Goal: Use online tool/utility

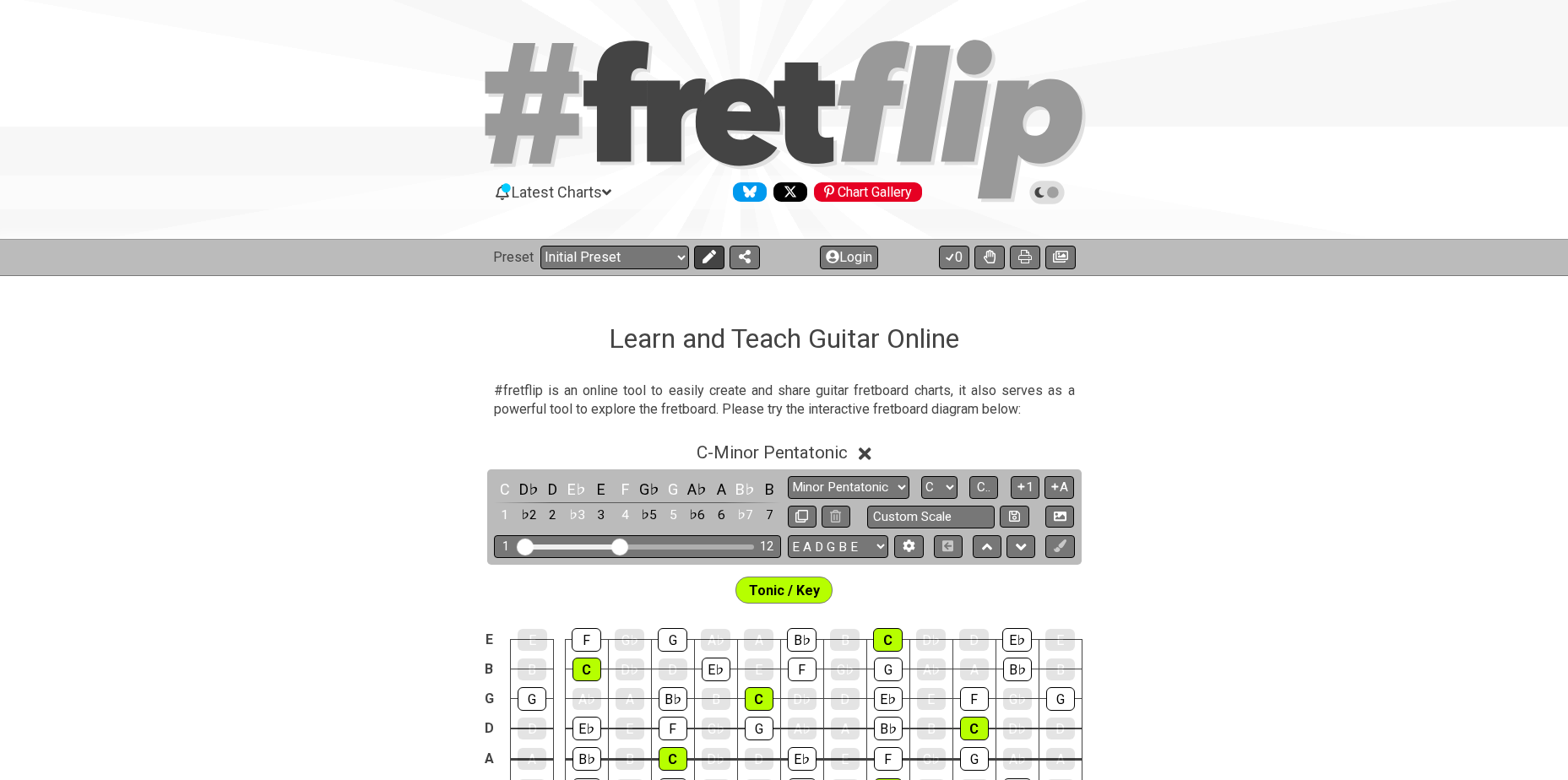
click at [709, 259] on icon at bounding box center [709, 256] width 13 height 13
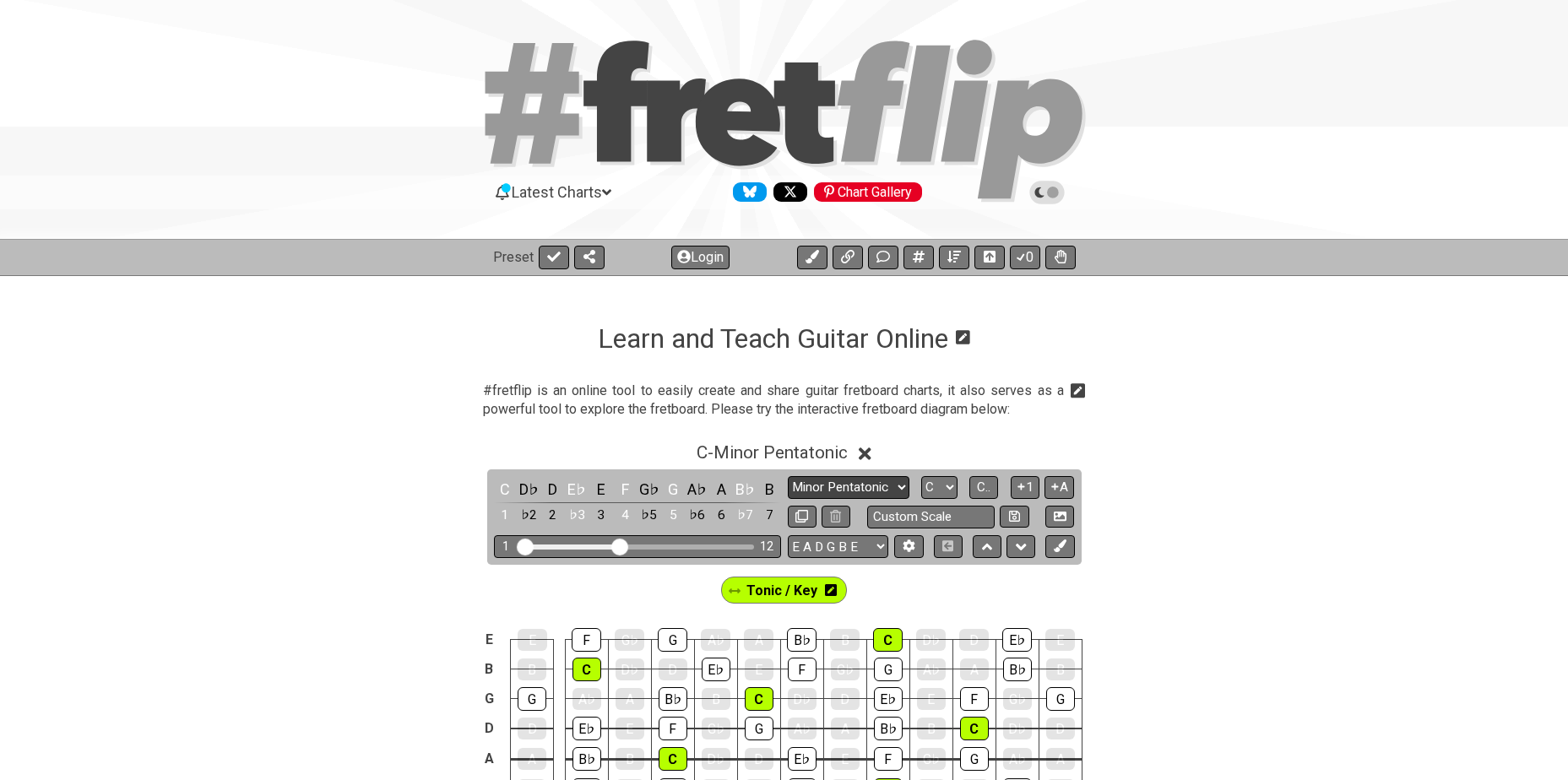
click at [865, 483] on select "Minor Pentatonic Click to edit Minor Pentatonic Major Pentatonic Minor Blues Ma…" at bounding box center [849, 488] width 122 height 23
select select "Major / [PERSON_NAME]"
click at [788, 477] on select "Minor Pentatonic Click to edit Minor Pentatonic Major Pentatonic Minor Blues Ma…" at bounding box center [849, 488] width 122 height 23
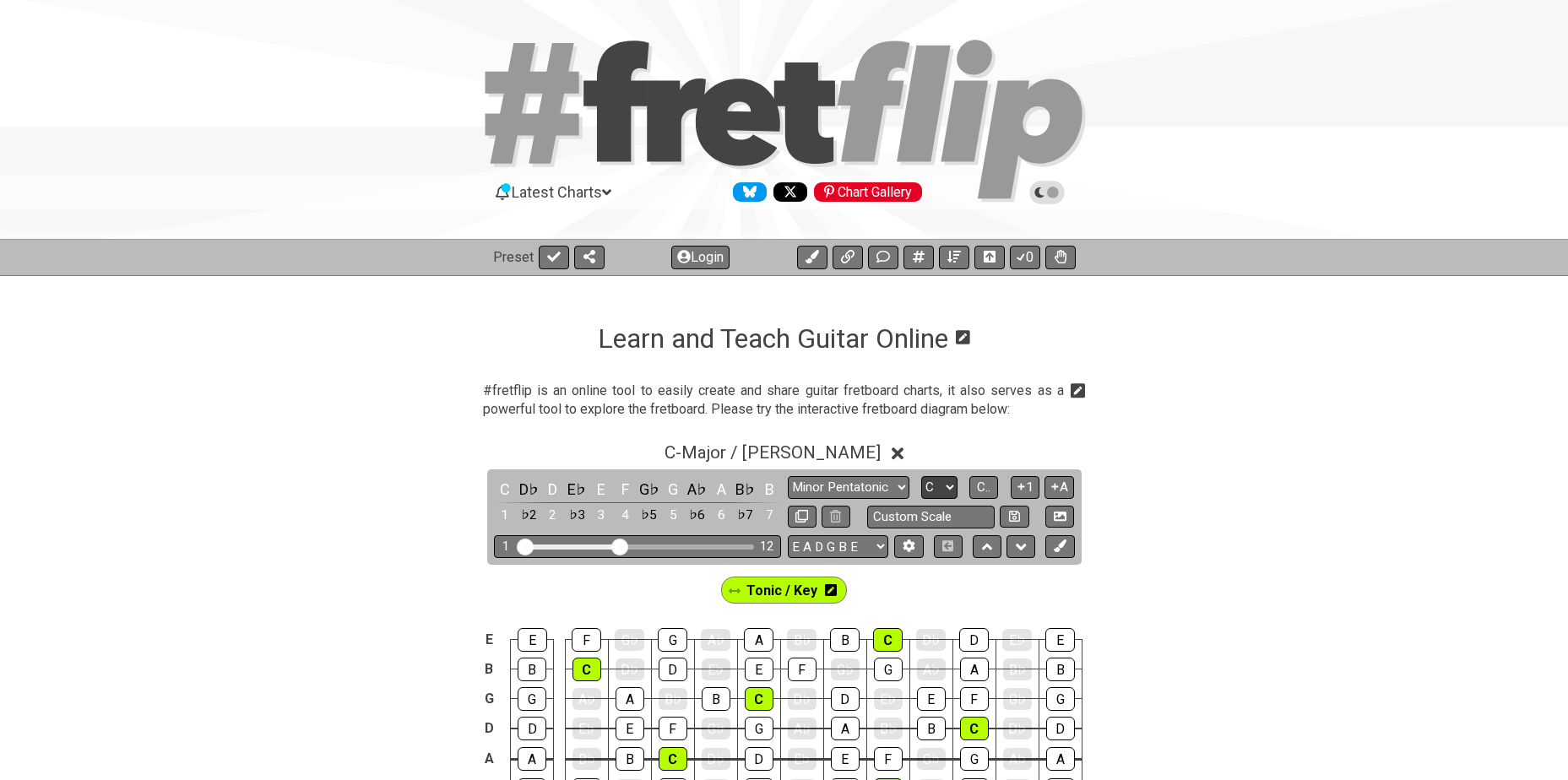
click at [938, 487] on select "A♭ A A♯ B♭ B C C♯ D♭ D D♯ E♭ E F F♯ G♭ G G♯" at bounding box center [939, 488] width 36 height 23
select select "Bb"
click at [922, 477] on select "A♭ A A♯ B♭ B C C♯ D♭ D D♯ E♭ E F F♯ G♭ G G♯" at bounding box center [939, 488] width 36 height 23
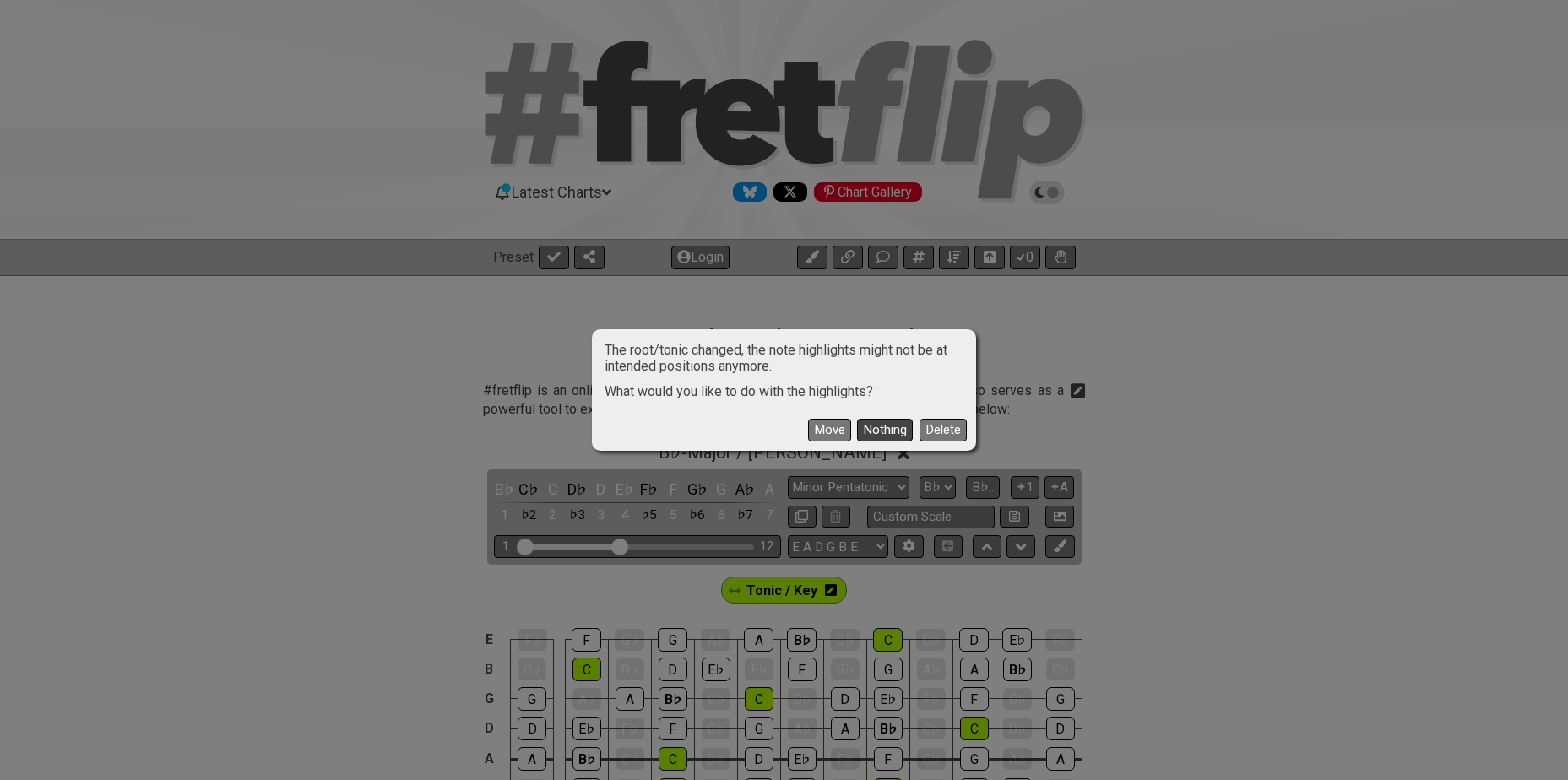
click at [875, 426] on button "Nothing" at bounding box center [884, 431] width 56 height 23
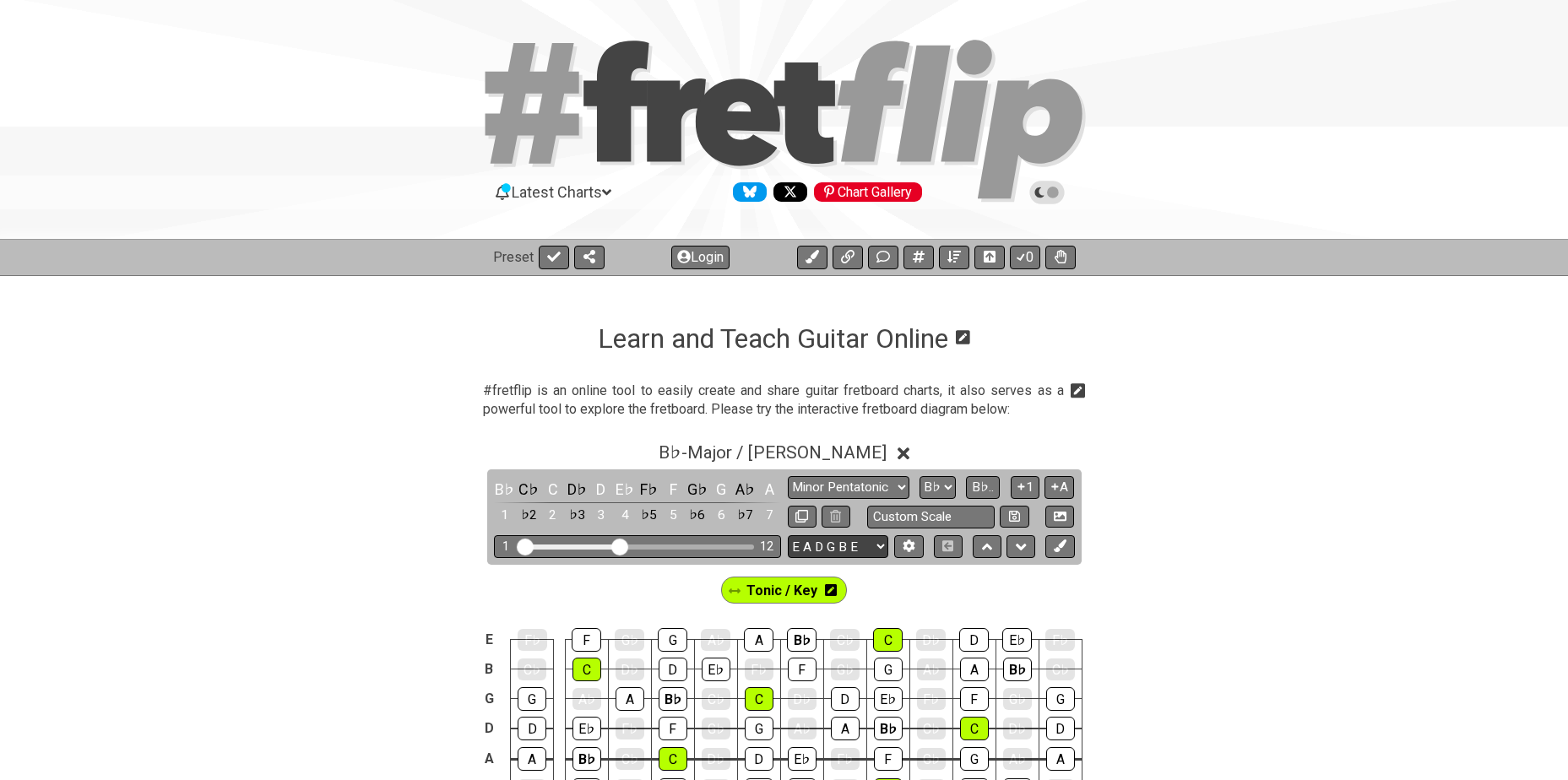
click at [830, 554] on select "E A D G B E E A D G B E E A D G B E B E A D F♯ B A D G C E A D A D G B E E♭ A♭ …" at bounding box center [838, 547] width 101 height 23
select select "A D G C F A D"
click at [788, 535] on select "E A D G B E E A D G B E E A D G B E B E A D F♯ B A D G C E A D A D G B E E♭ A♭ …" at bounding box center [838, 547] width 101 height 23
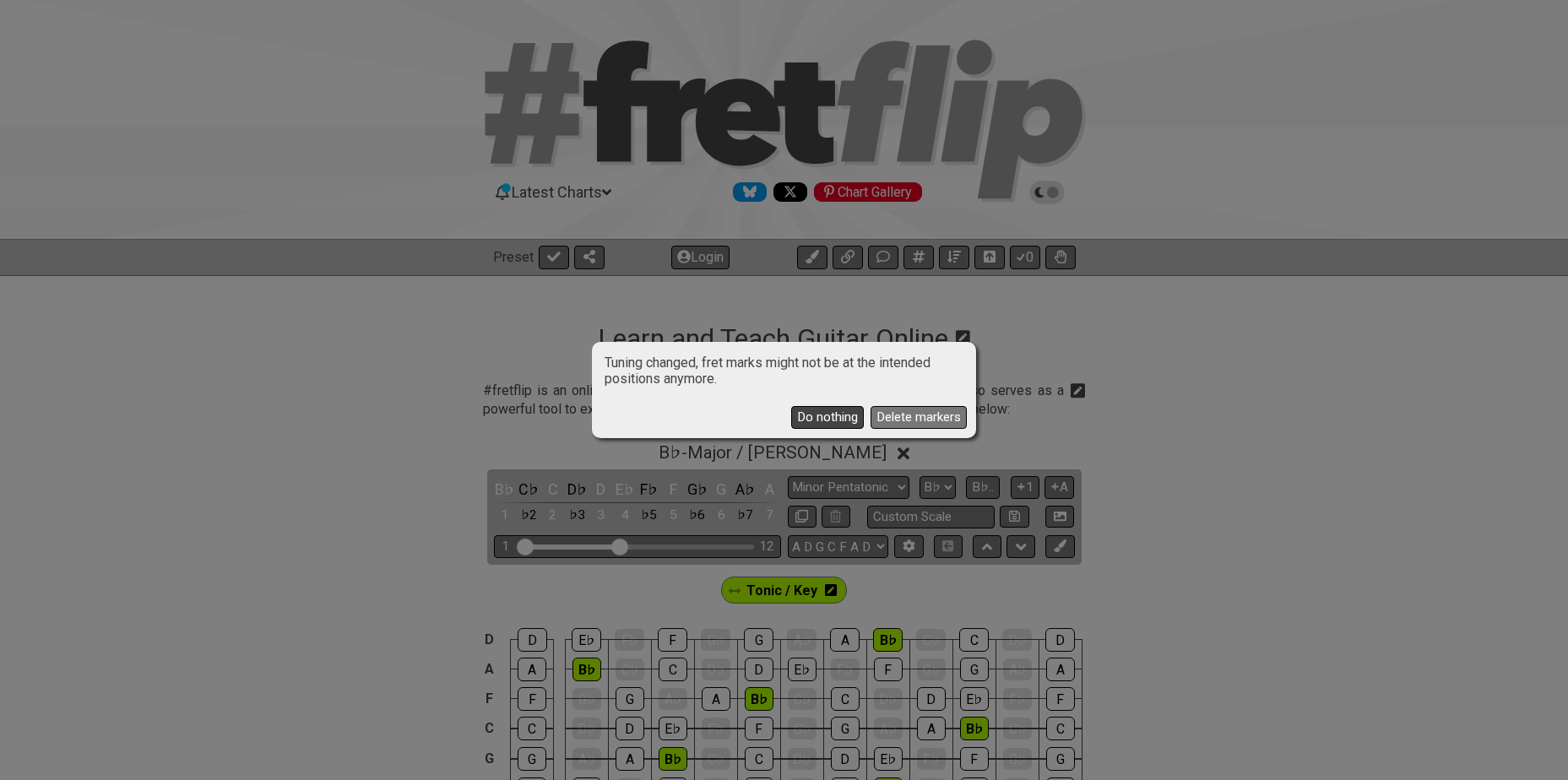
click at [836, 411] on button "Do nothing" at bounding box center [828, 417] width 73 height 23
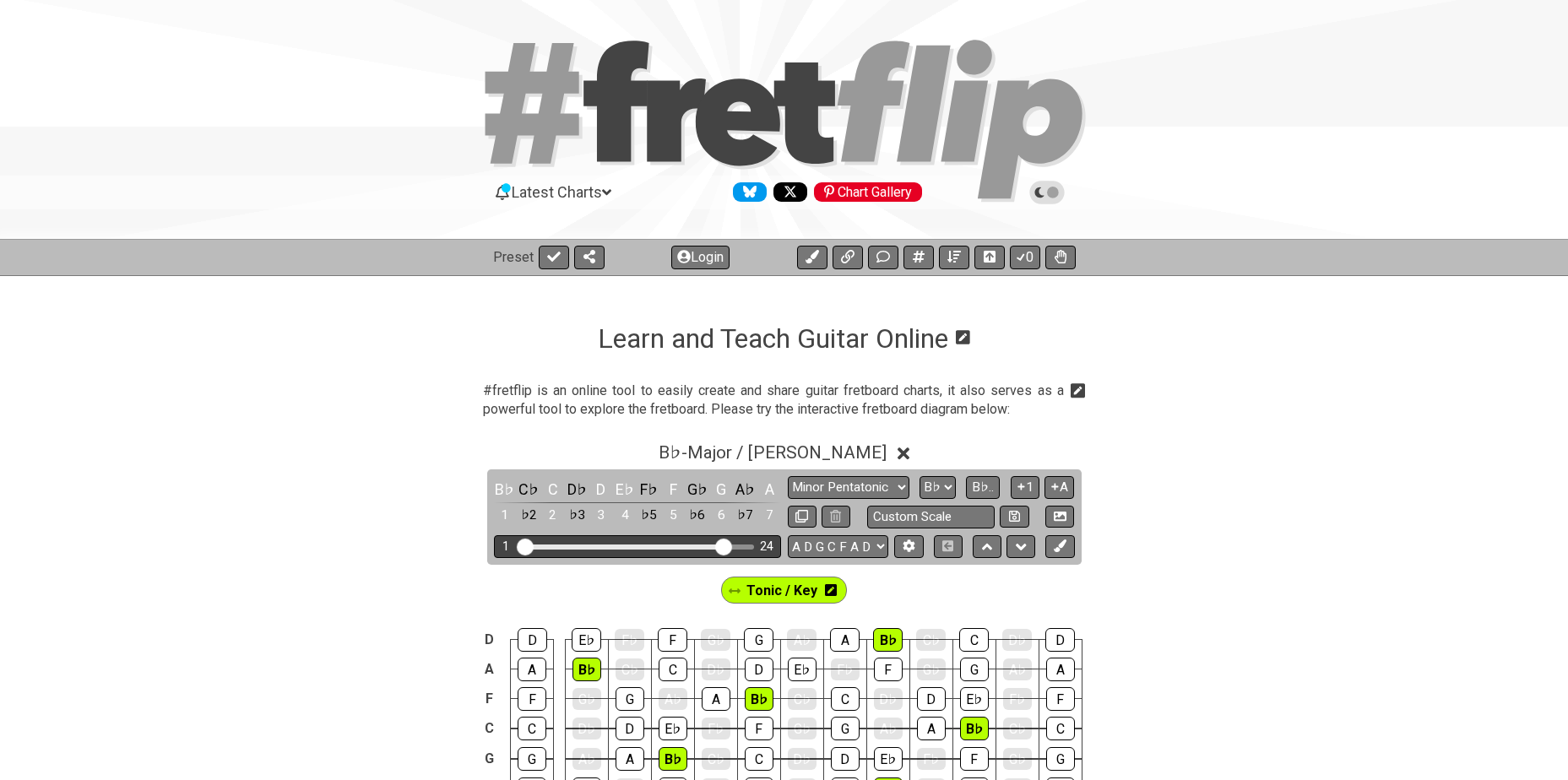
drag, startPoint x: 621, startPoint y: 545, endPoint x: 722, endPoint y: 545, distance: 101.0
click at [722, 546] on input "Visible fret range" at bounding box center [637, 546] width 240 height 0
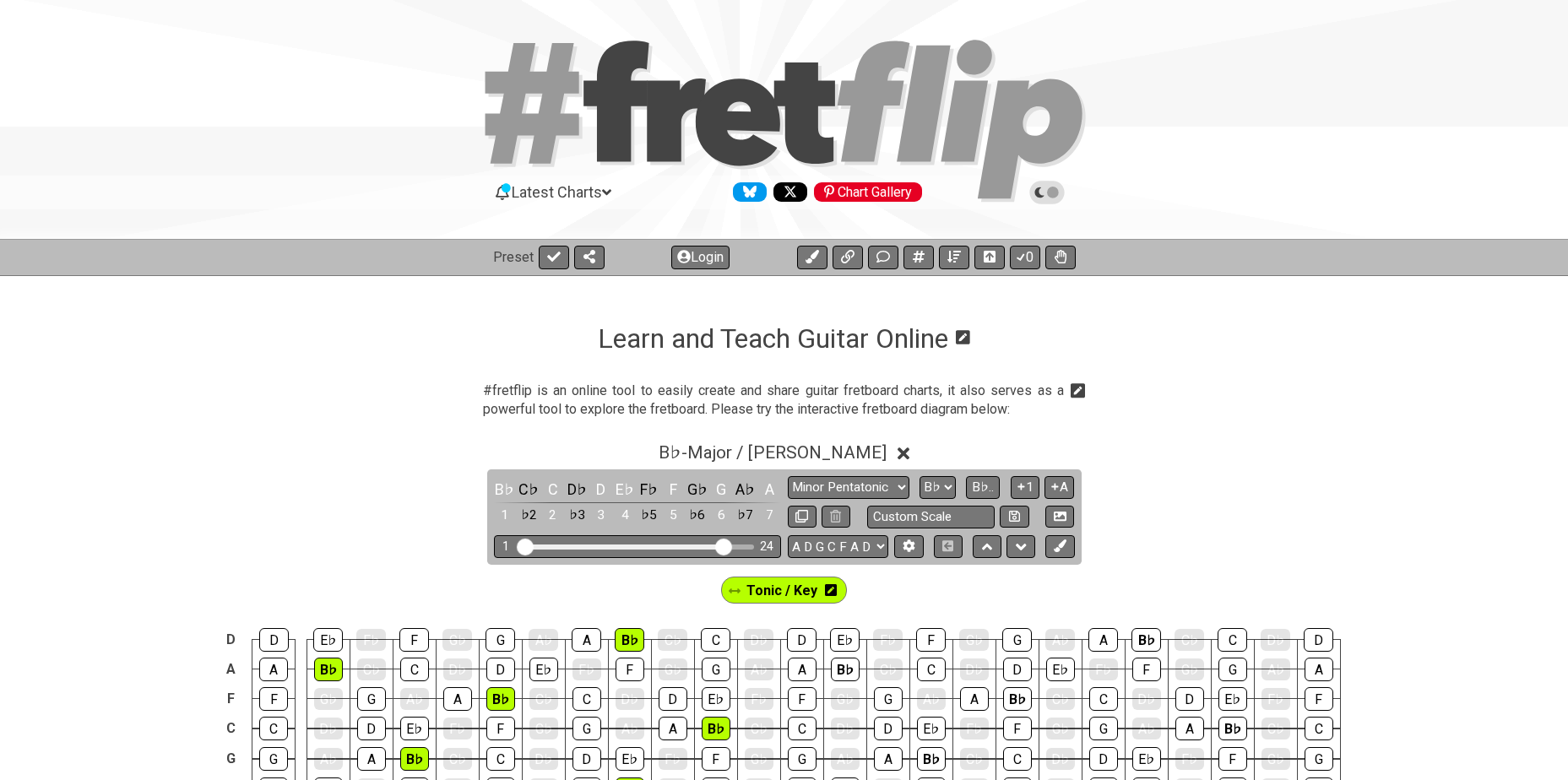
click at [830, 585] on icon at bounding box center [830, 590] width 11 height 13
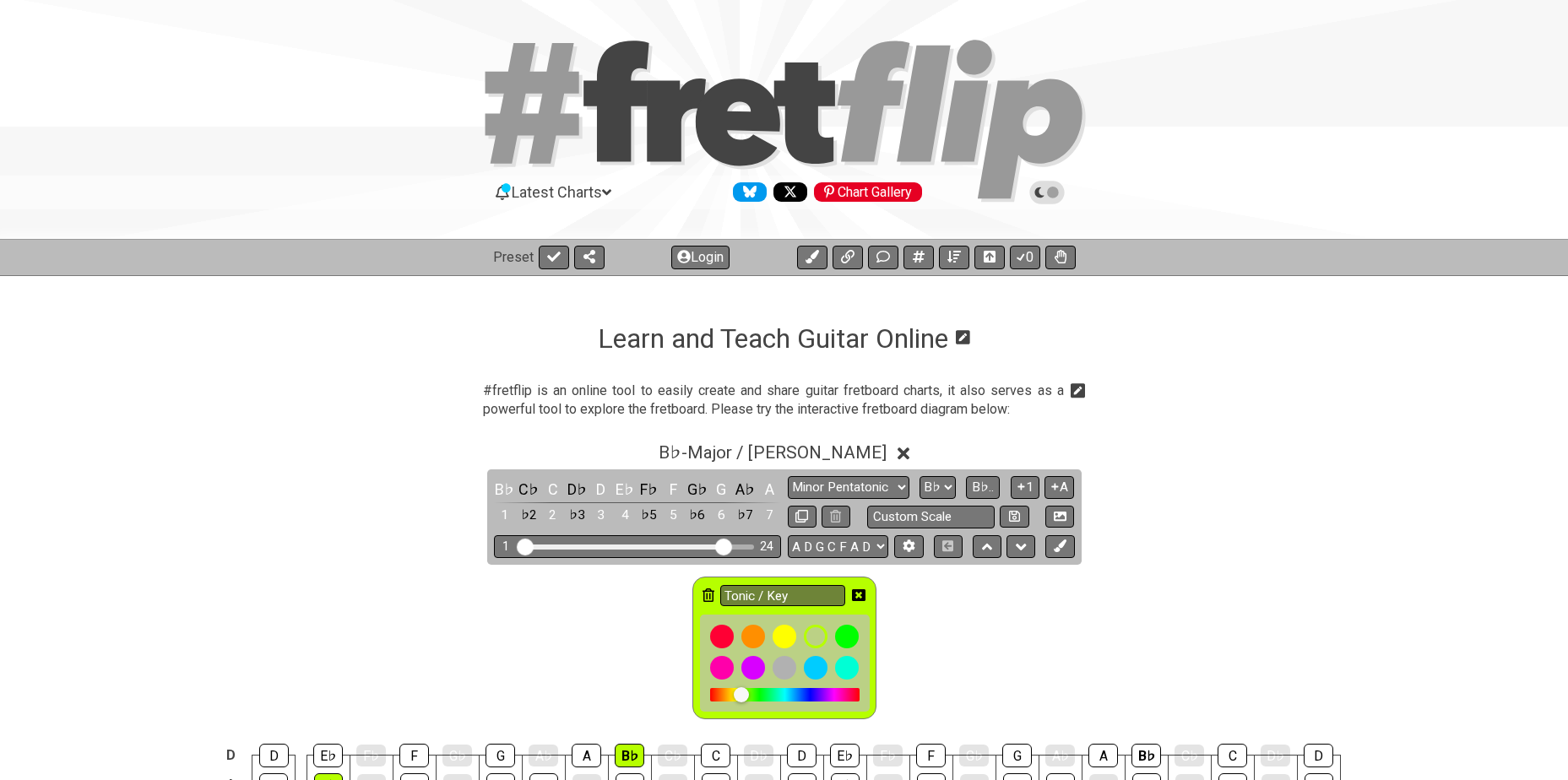
click at [710, 595] on icon at bounding box center [708, 595] width 11 height 13
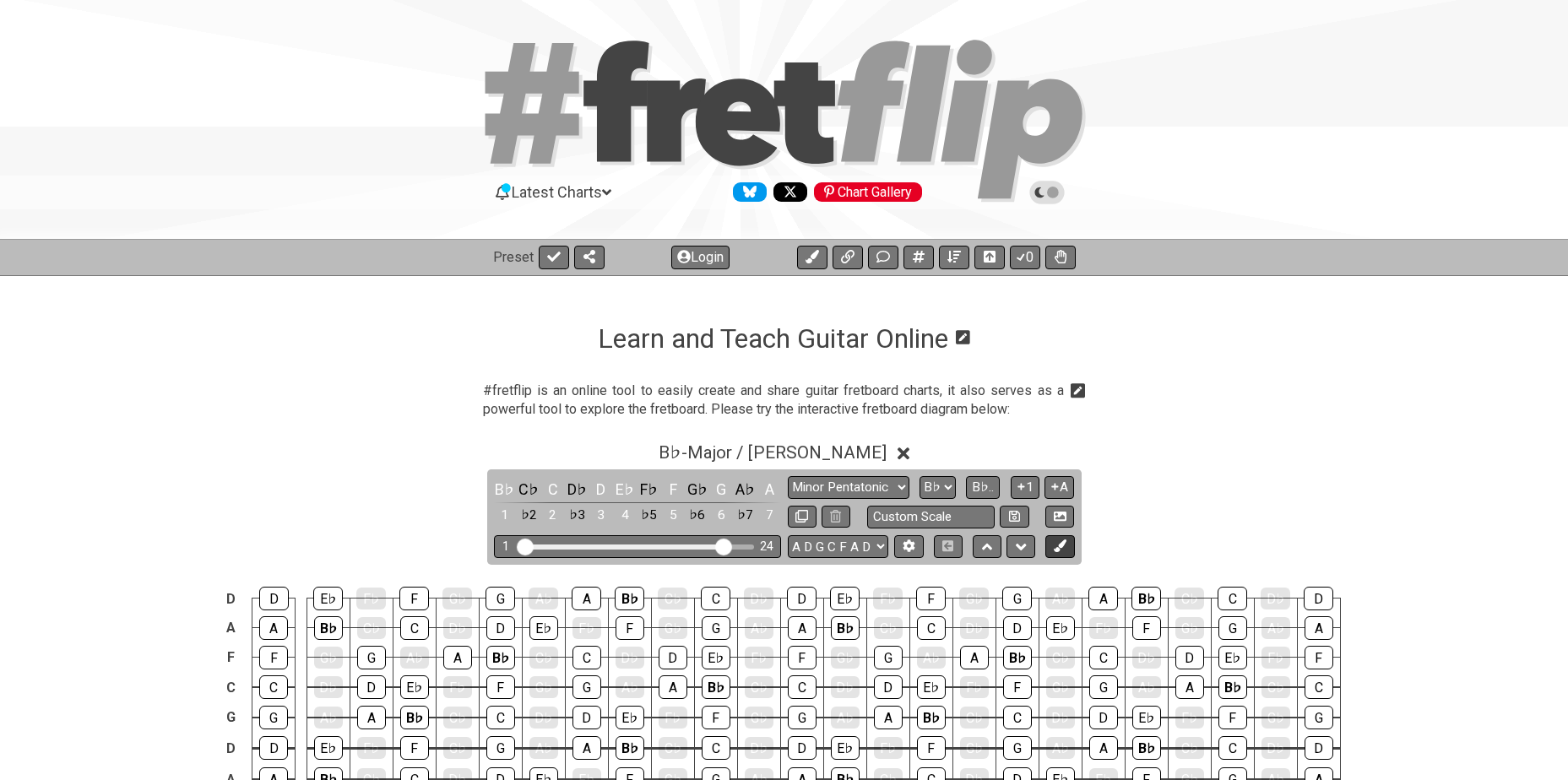
click at [1059, 546] on icon at bounding box center [1060, 546] width 12 height 12
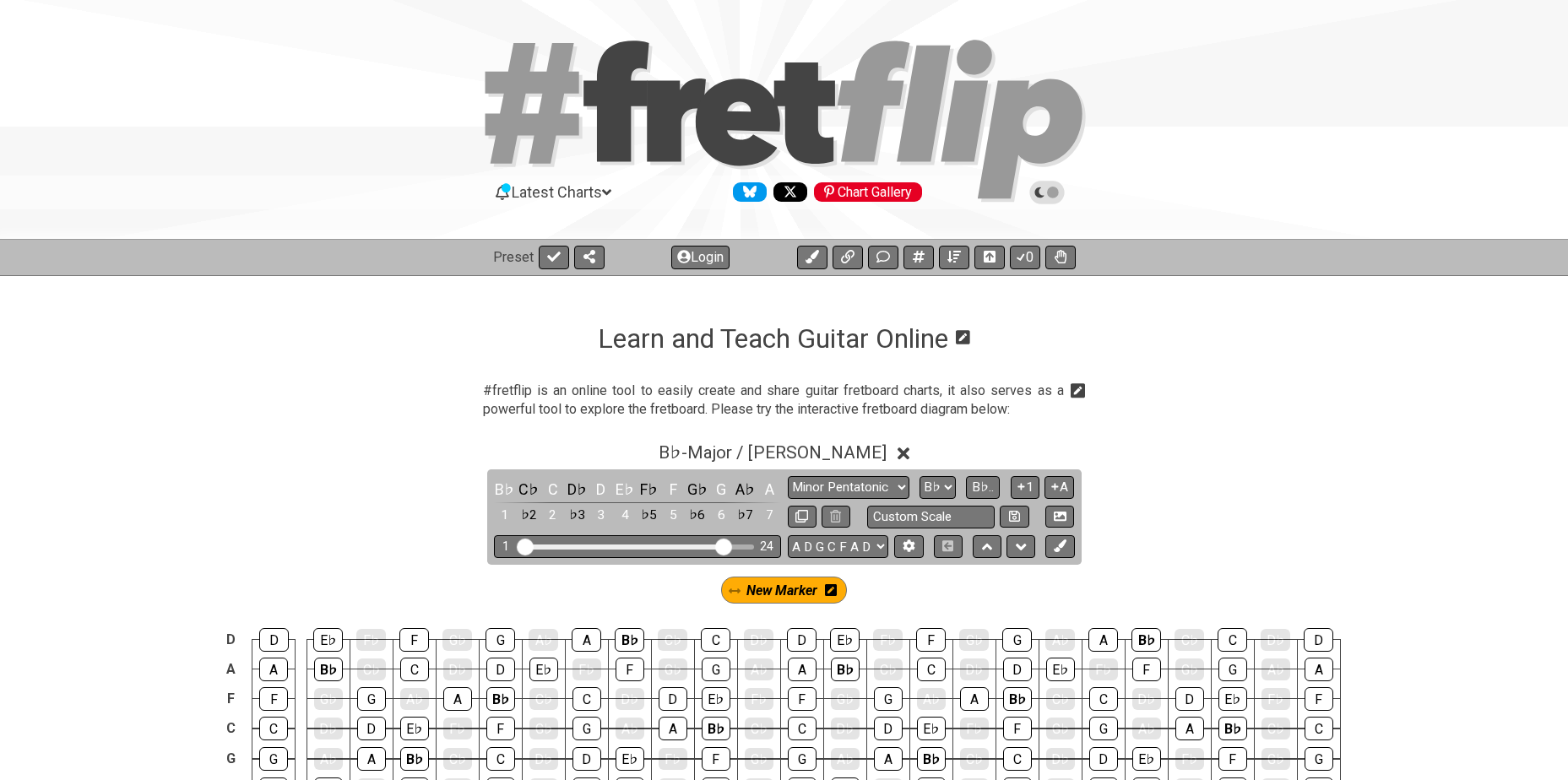
click at [830, 590] on icon at bounding box center [830, 590] width 11 height 11
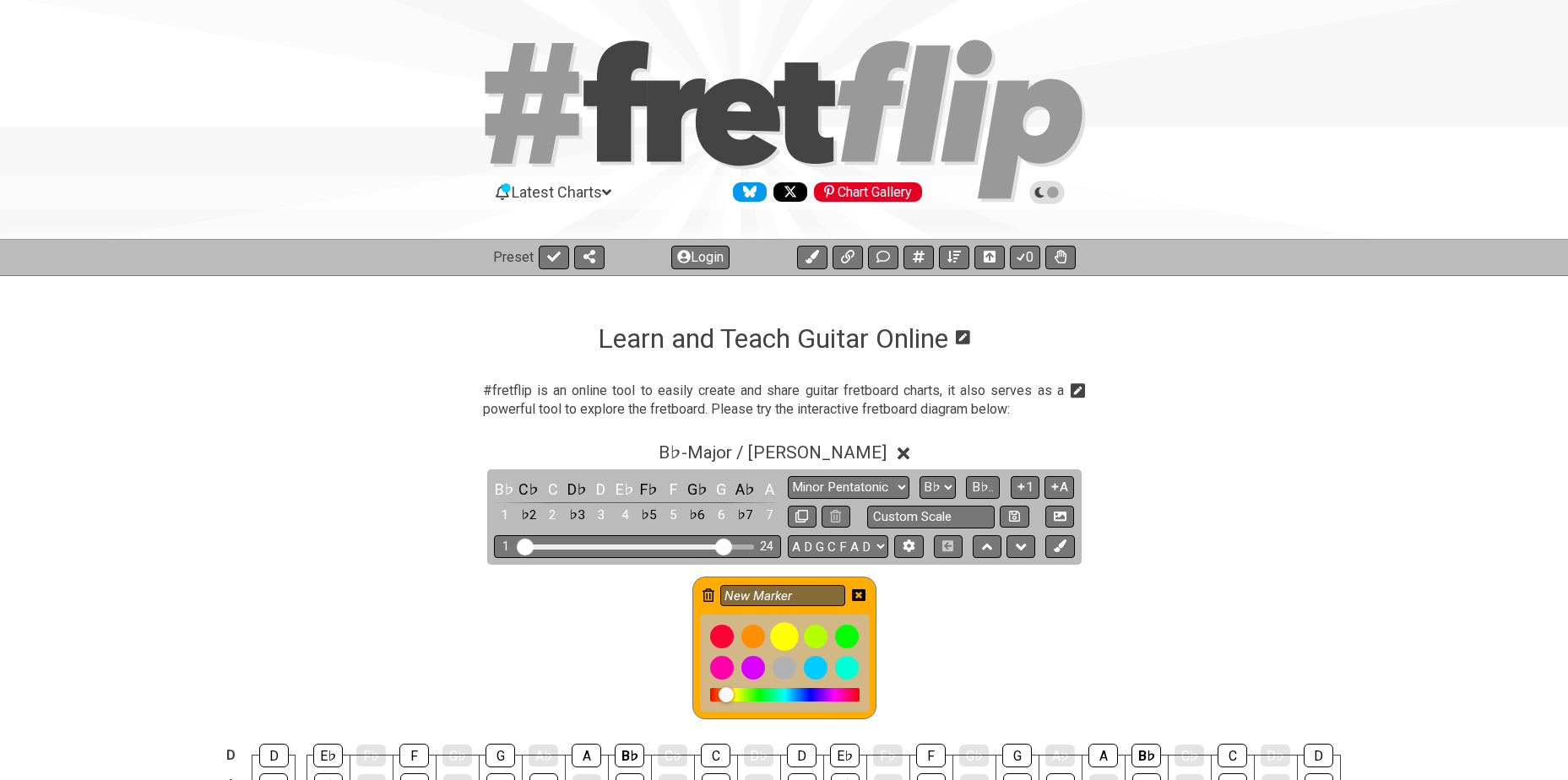
click at [790, 629] on div at bounding box center [784, 637] width 28 height 28
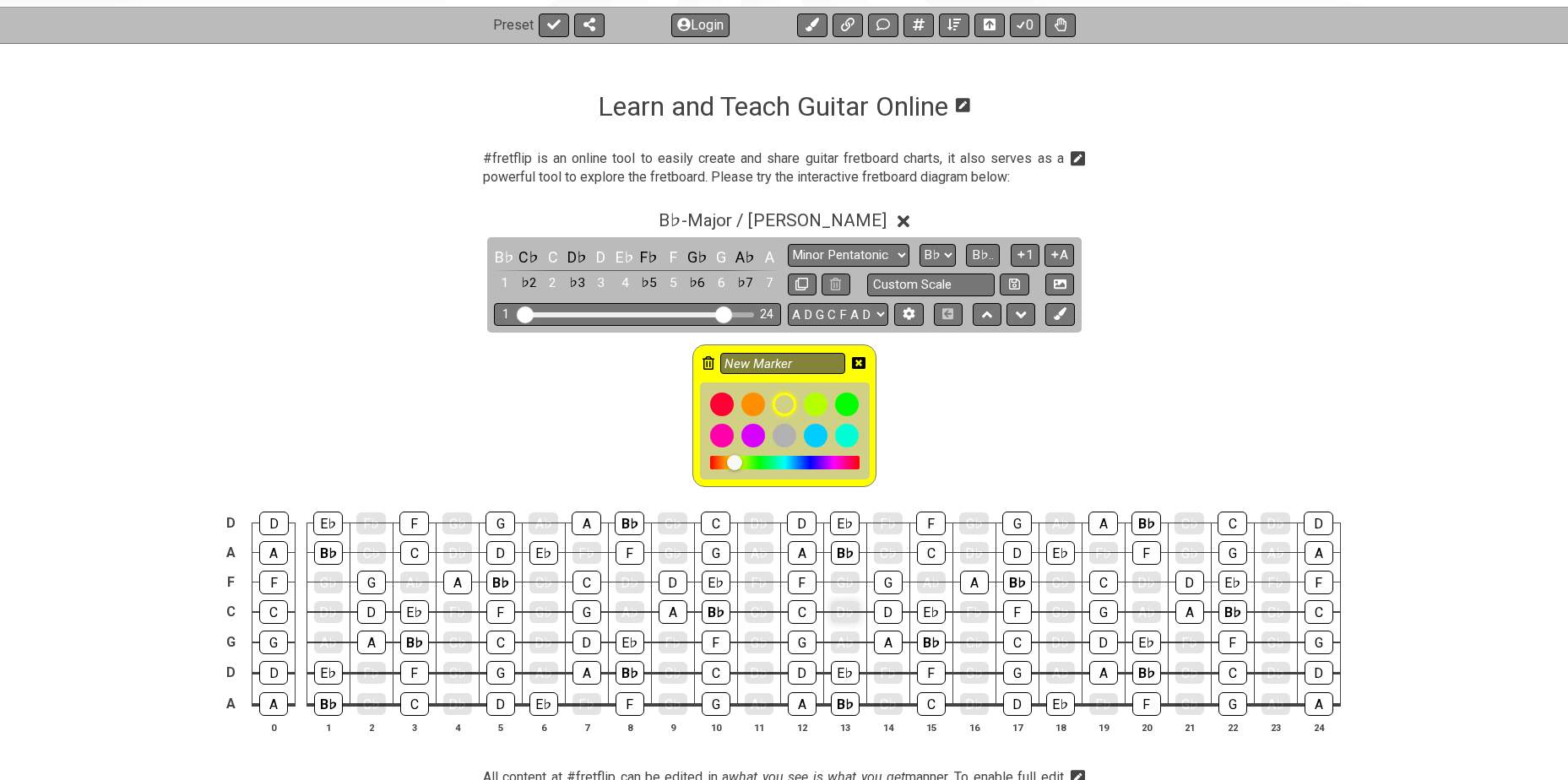
scroll to position [310, 0]
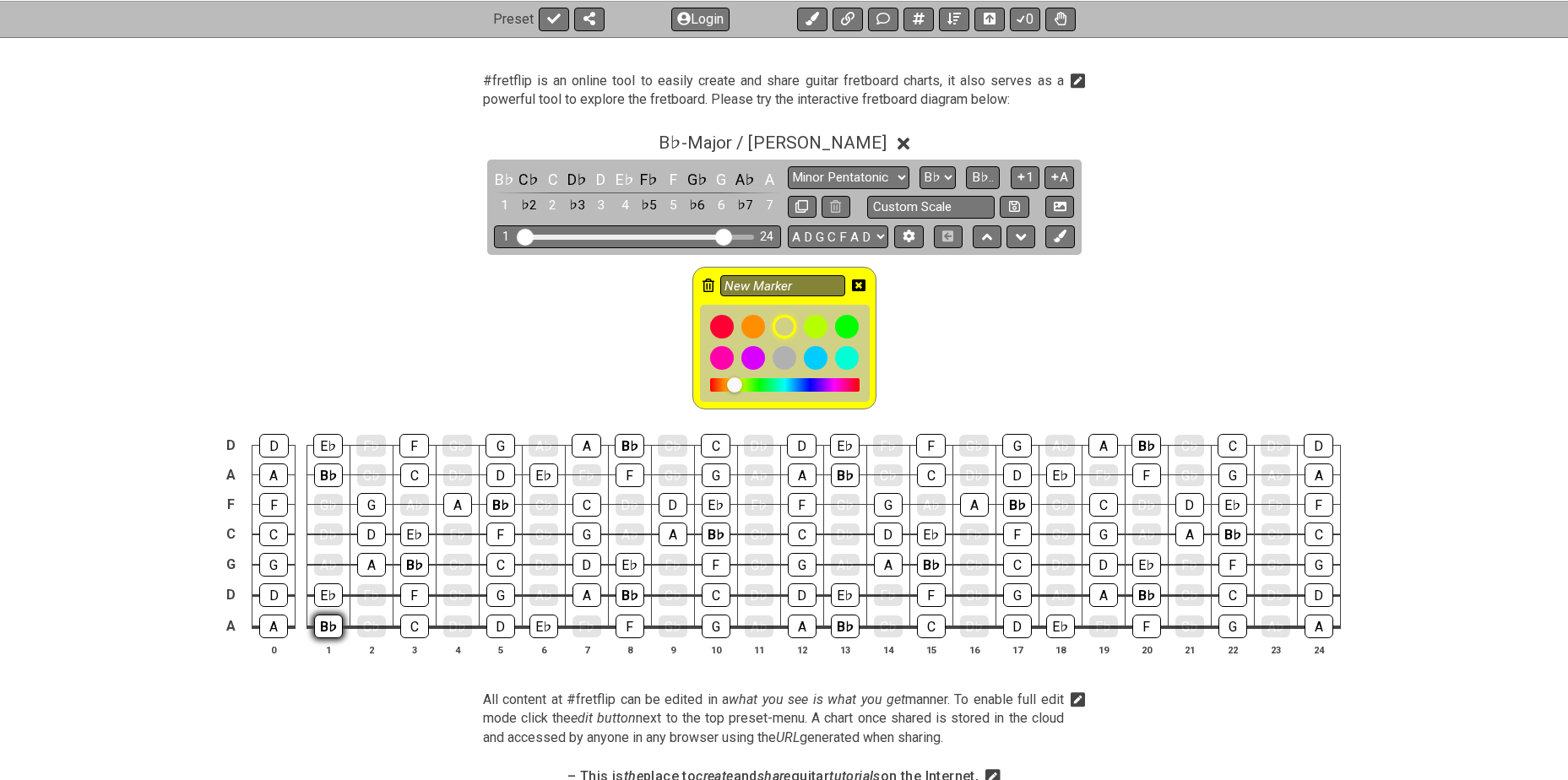
click at [330, 627] on div "B♭" at bounding box center [328, 626] width 28 height 24
click at [409, 566] on div "B♭" at bounding box center [415, 565] width 28 height 24
click at [328, 474] on div "B♭" at bounding box center [328, 475] width 28 height 24
click at [504, 504] on div "B♭" at bounding box center [501, 505] width 28 height 24
click at [628, 596] on div "B♭" at bounding box center [630, 595] width 28 height 24
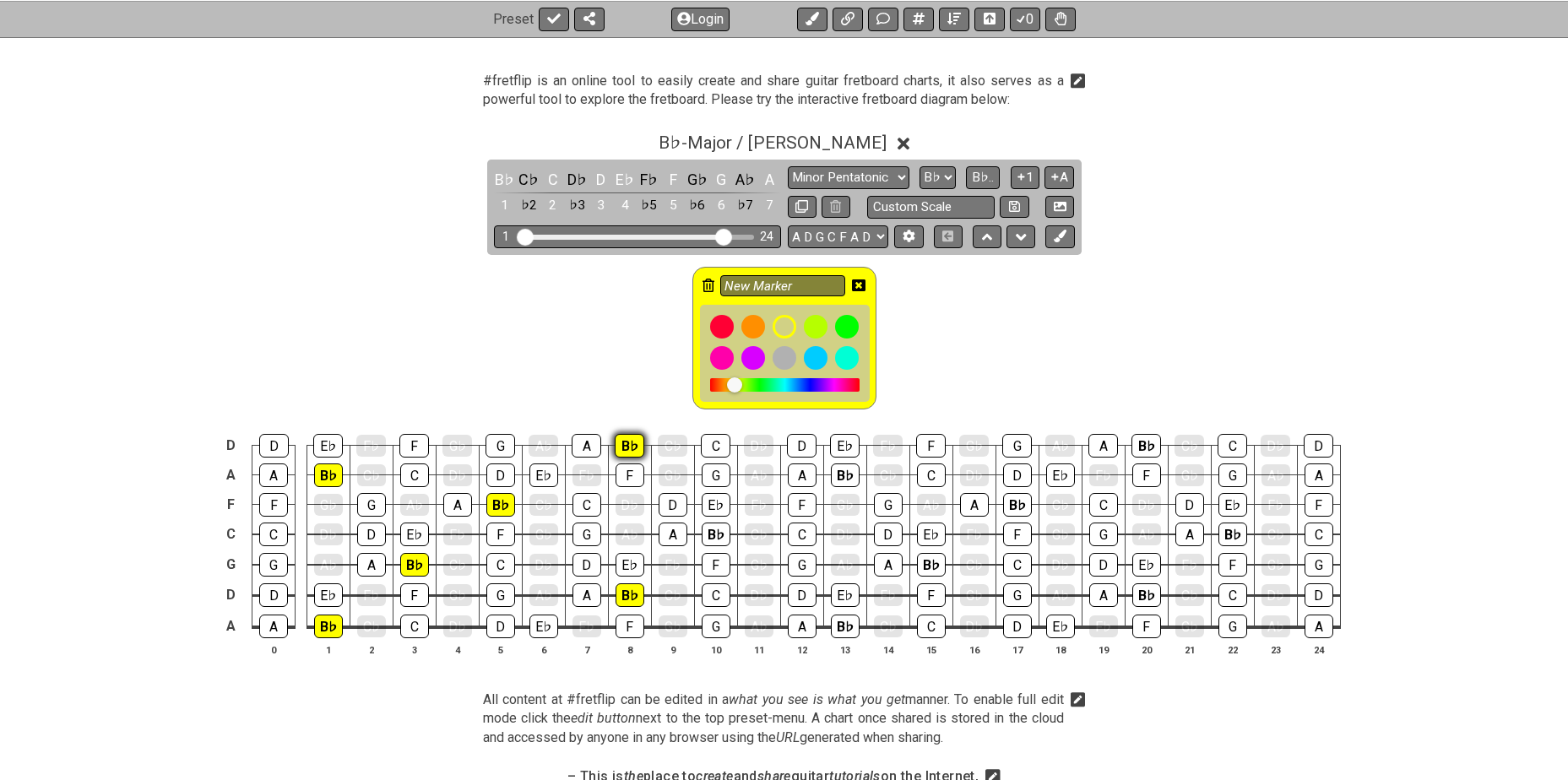
click at [628, 434] on div "B♭" at bounding box center [629, 446] width 29 height 24
click at [717, 534] on div "B♭" at bounding box center [716, 534] width 28 height 24
click at [839, 618] on div "B♭" at bounding box center [845, 626] width 28 height 24
click at [838, 470] on div "B♭" at bounding box center [845, 475] width 28 height 24
click at [928, 562] on div "B♭" at bounding box center [931, 565] width 28 height 24
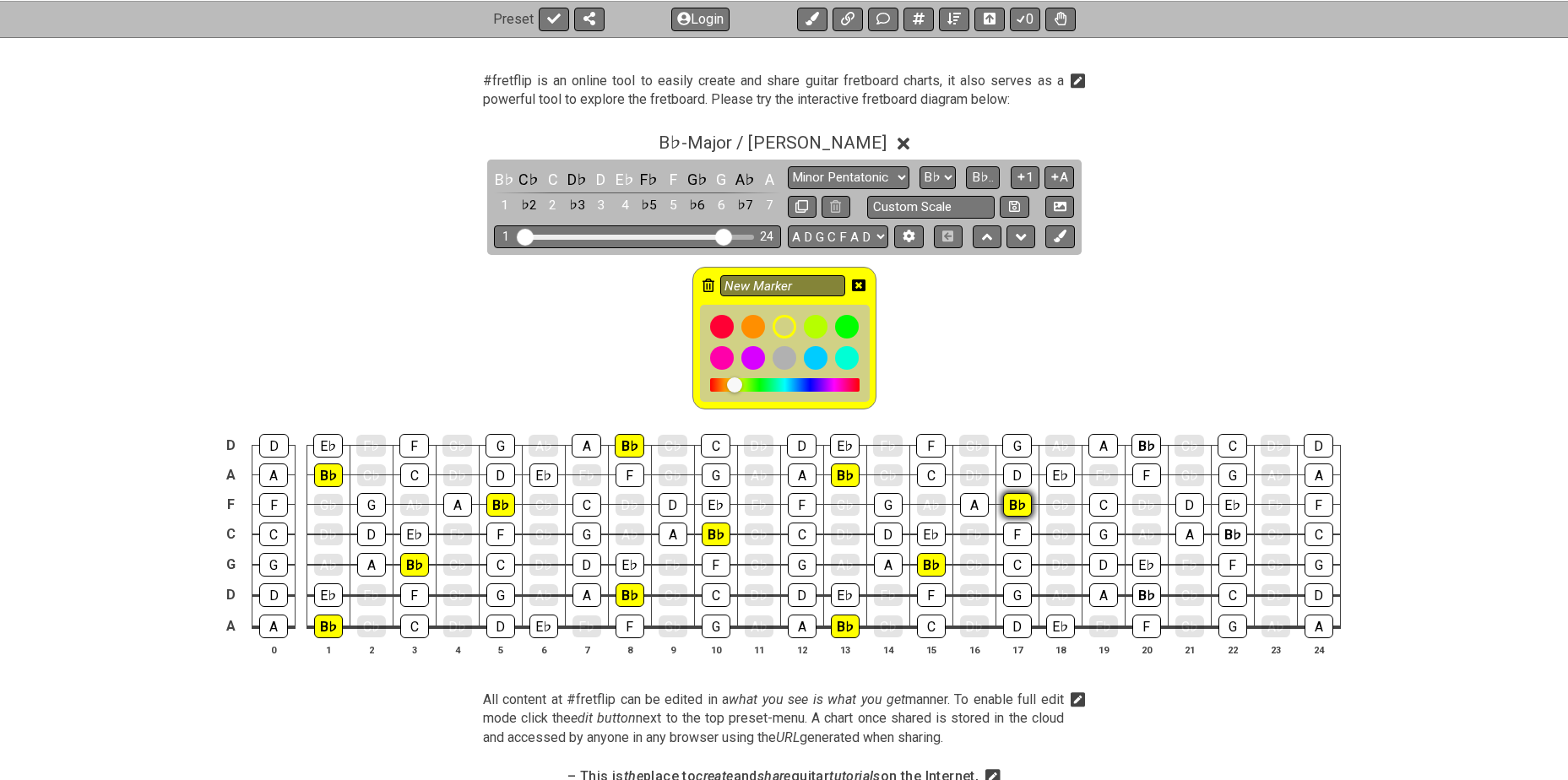
click at [1019, 505] on div "B♭" at bounding box center [1017, 505] width 28 height 24
click at [1150, 588] on div "B♭" at bounding box center [1147, 595] width 28 height 24
click at [1150, 441] on div "B♭" at bounding box center [1146, 446] width 29 height 24
click at [1222, 531] on div "B♭" at bounding box center [1233, 534] width 28 height 24
click at [860, 283] on icon at bounding box center [859, 285] width 13 height 13
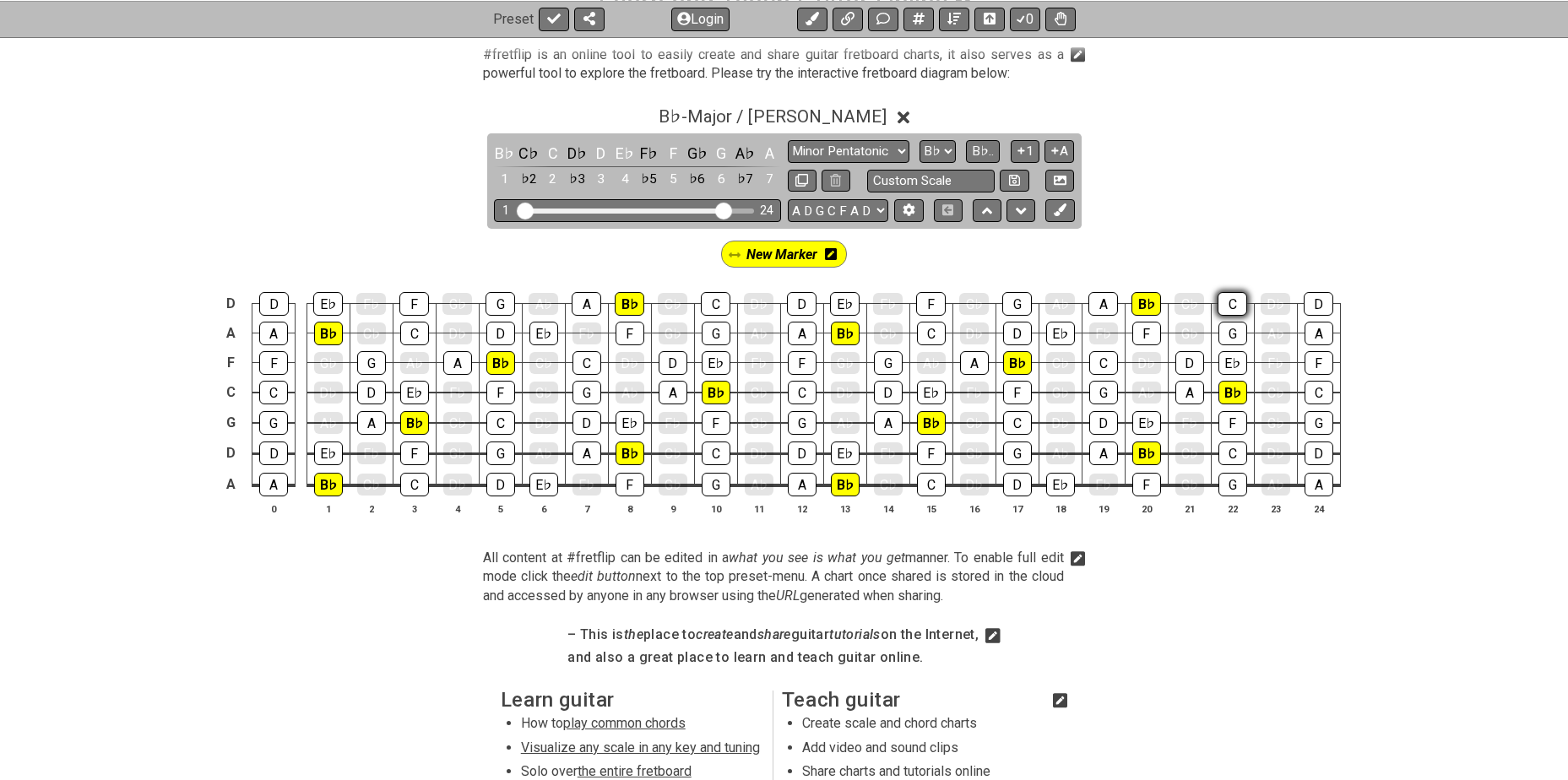
scroll to position [365, 0]
